Goal: Navigation & Orientation: Find specific page/section

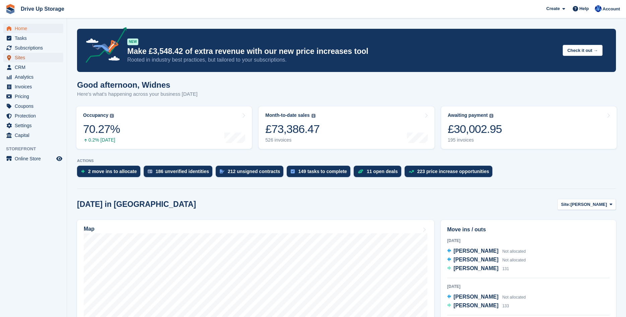
click at [30, 56] on span "Sites" at bounding box center [35, 57] width 40 height 9
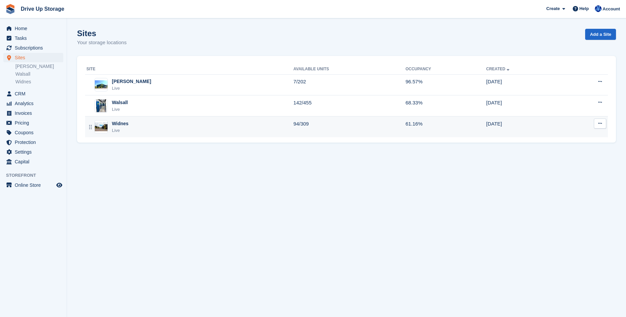
click at [111, 127] on div "Widnes Live" at bounding box center [189, 127] width 207 height 14
